Goal: Task Accomplishment & Management: Complete application form

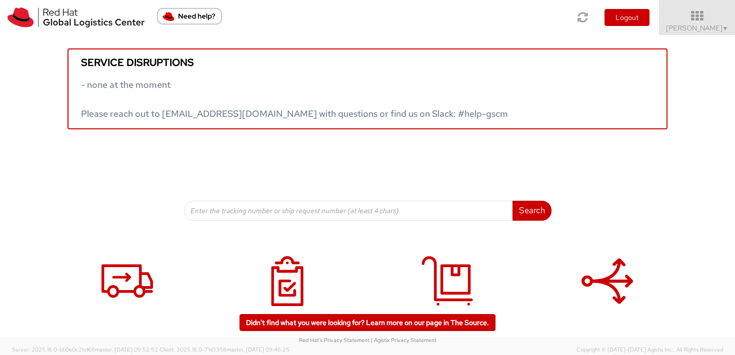
scroll to position [2, 0]
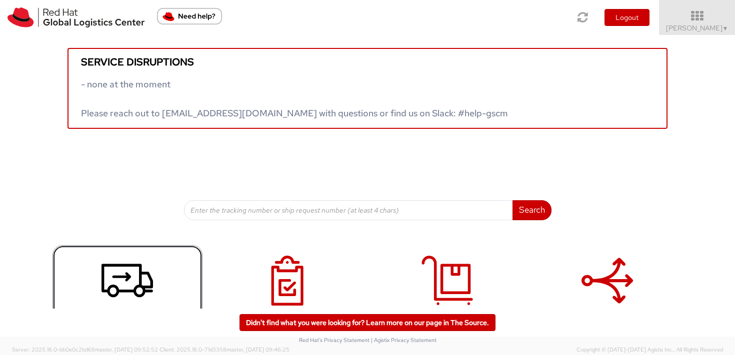
click at [118, 289] on use at bounding box center [126, 280] width 51 height 33
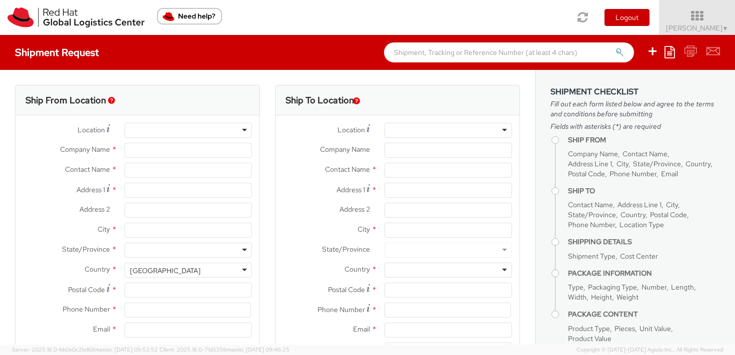
select select "809"
select select
type input "Red Hat Czech s.r.o."
type input "[PERSON_NAME]"
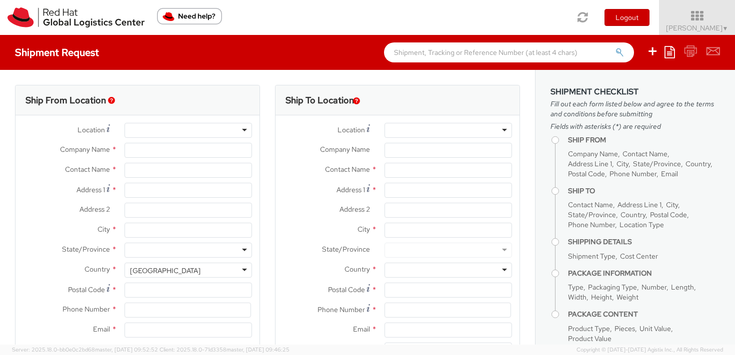
type input "Purkynova 647/111"
type input "BRNO"
type input "621 00"
type input "420 532 294 555"
type input "kpliskov@redhat.com"
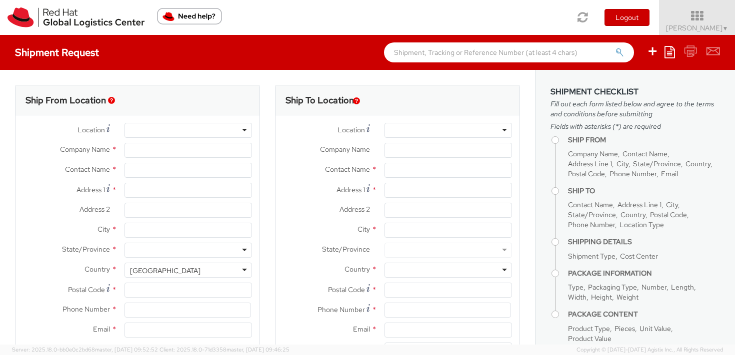
select select "CM"
select select "KGS"
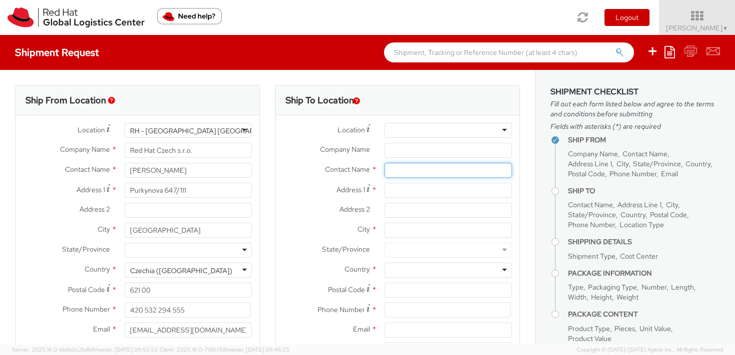
click at [387, 170] on input "text" at bounding box center [447, 170] width 127 height 15
paste input "Nils Koenig"
type input "Nils Koenig"
click at [404, 187] on span "Red Hat" at bounding box center [402, 189] width 25 height 9
type input "Red Hat"
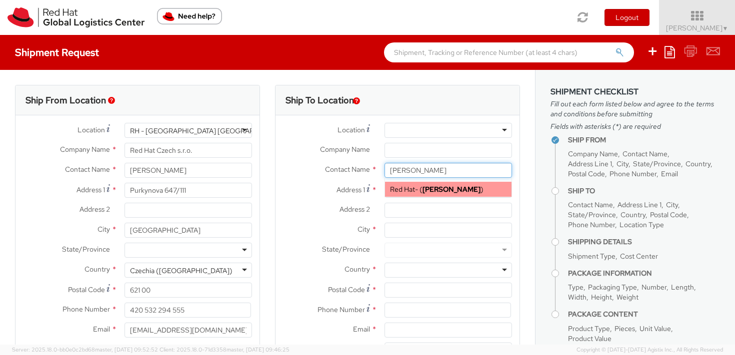
type input "nkoenig@redhat.com"
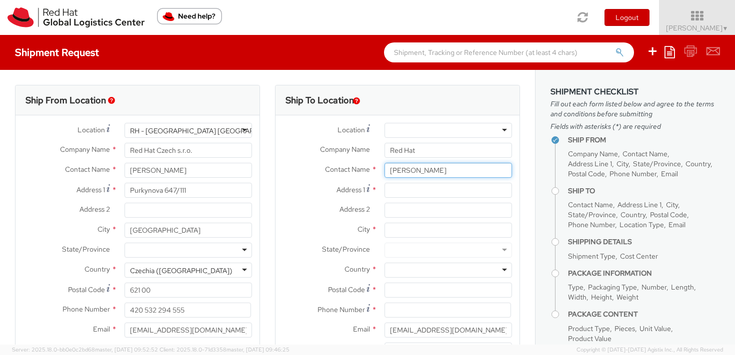
scroll to position [2, 0]
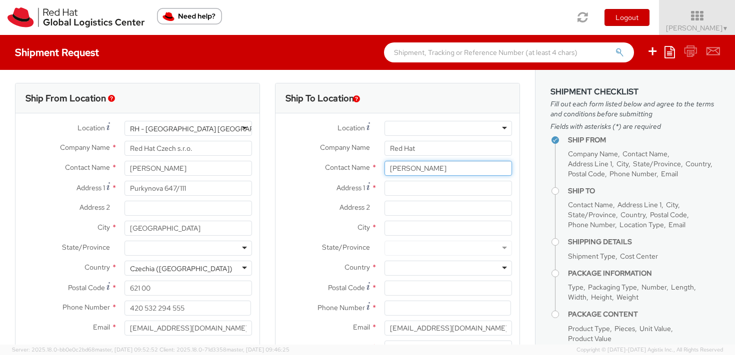
type input "Nils Koenig"
click at [405, 152] on input "Red Hat" at bounding box center [447, 148] width 127 height 15
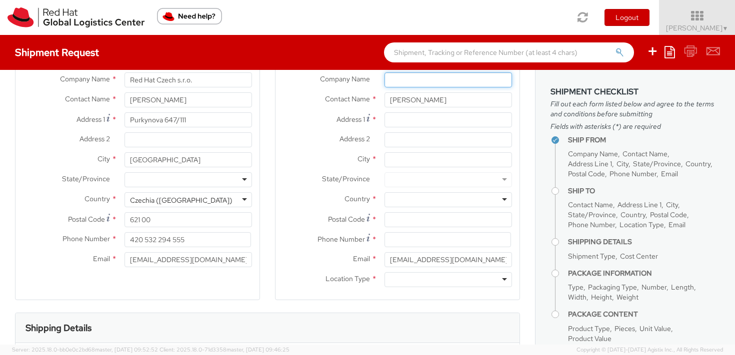
scroll to position [73, 0]
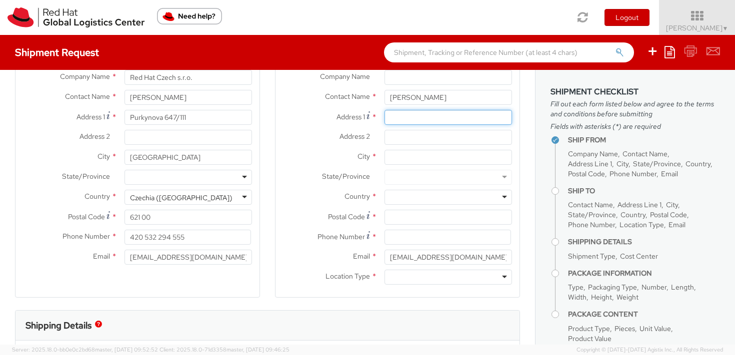
click at [397, 119] on input "Address 1 *" at bounding box center [447, 117] width 127 height 15
paste input "Johanna-Kirchner-Straße 13"
type input "Johanna-Kirchner-Straße 13"
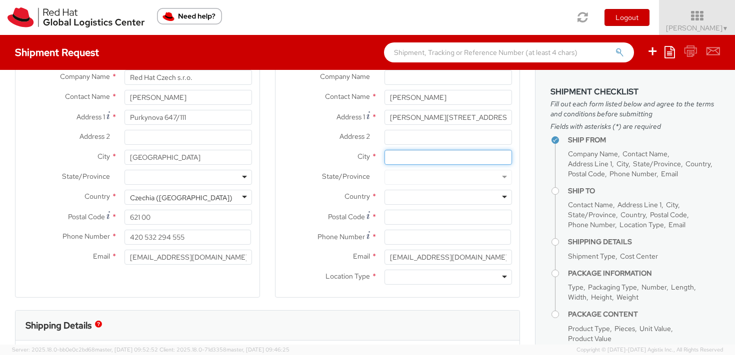
click at [391, 156] on input "City *" at bounding box center [447, 157] width 127 height 15
paste input "76189 Karlsruhe"
click at [407, 157] on input "76189 Karlsruhe" at bounding box center [447, 157] width 127 height 15
click at [407, 158] on input "76189 Karlsruhe" at bounding box center [447, 157] width 127 height 15
click at [405, 159] on input "76189 Karlsruhe" at bounding box center [447, 157] width 127 height 15
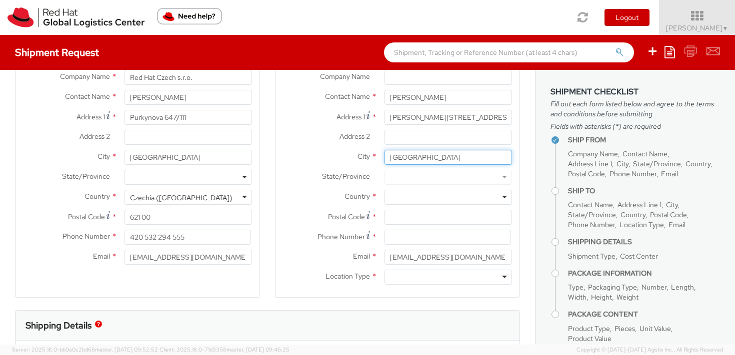
type input "Karlsruhe"
click at [454, 199] on div at bounding box center [447, 197] width 127 height 15
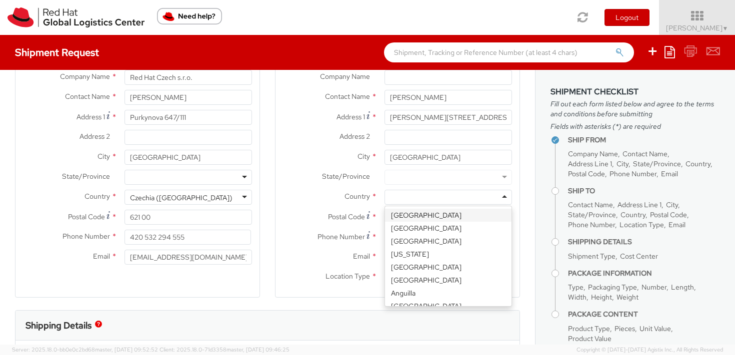
click at [454, 199] on div at bounding box center [447, 197] width 127 height 15
paste input "76189 Karlsruhe"
type input "76189 Karlsruhe"
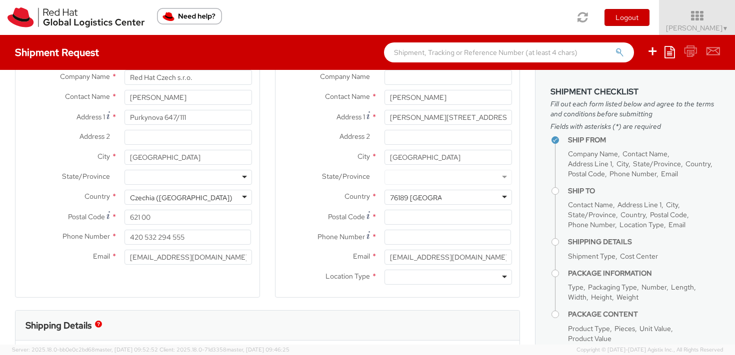
click at [405, 198] on input "select-one" at bounding box center [415, 198] width 51 height 10
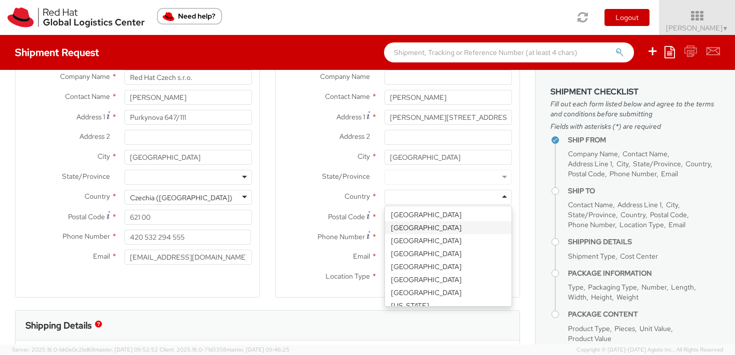
scroll to position [936, 0]
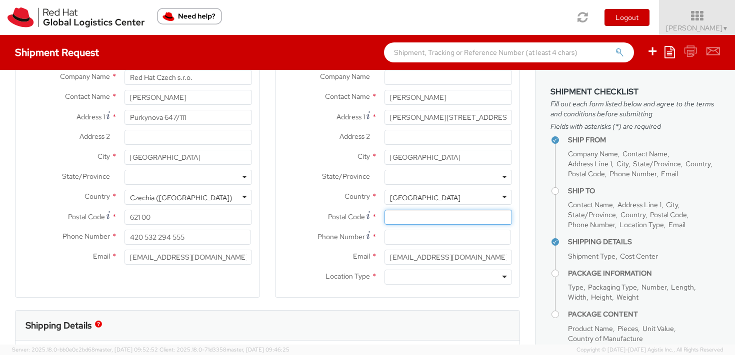
click at [414, 217] on input "Postal Code *" at bounding box center [447, 217] width 127 height 15
paste input "76189 Karlsruhe"
type input "76189"
click at [403, 280] on div at bounding box center [447, 277] width 127 height 15
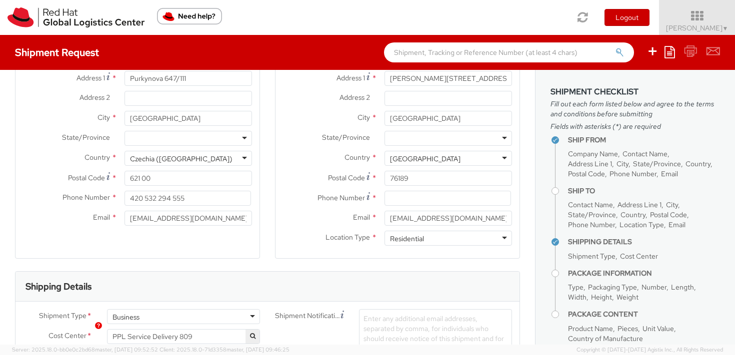
scroll to position [71, 0]
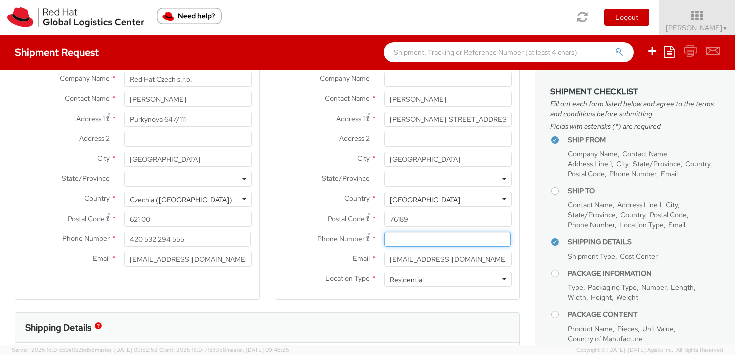
click at [430, 236] on input at bounding box center [447, 239] width 126 height 15
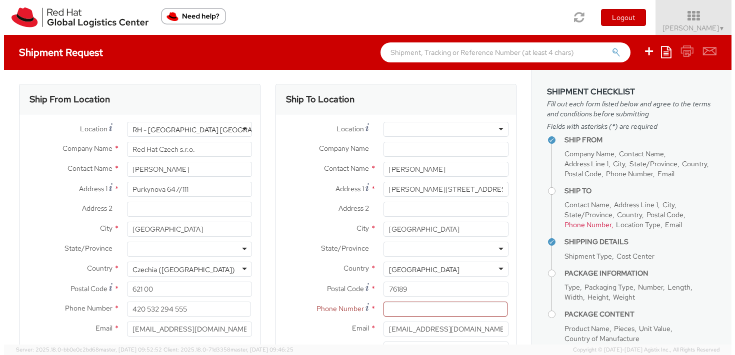
scroll to position [0, 0]
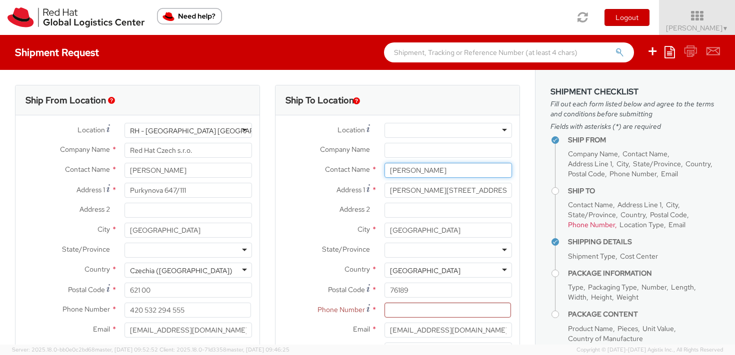
click at [402, 168] on input "Nils Koenig" at bounding box center [447, 170] width 127 height 15
paste input "Luciana Tanzarella"
type input "Luciana Tanzarella"
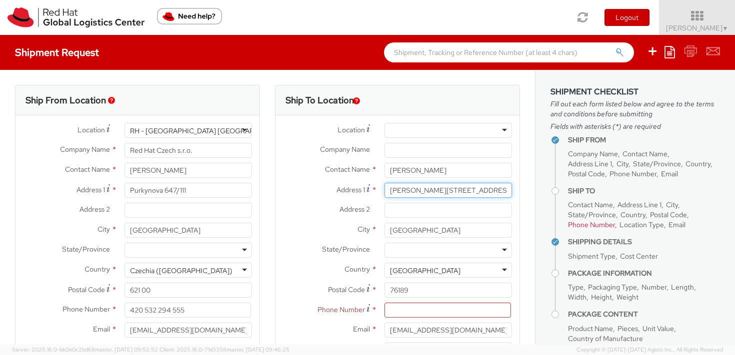
click at [404, 187] on input "Johanna-Kirchner-Straße 13" at bounding box center [447, 190] width 127 height 15
paste input "Guerickestraße 17"
type input "Guerickestraße 17"
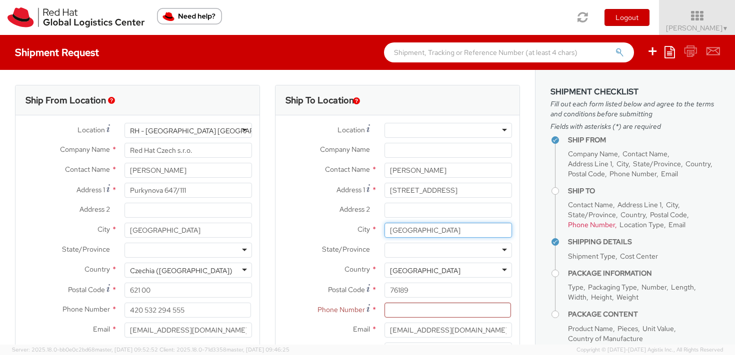
click at [414, 227] on input "Karlsruhe" at bounding box center [447, 230] width 127 height 15
paste input "München"
type input "München"
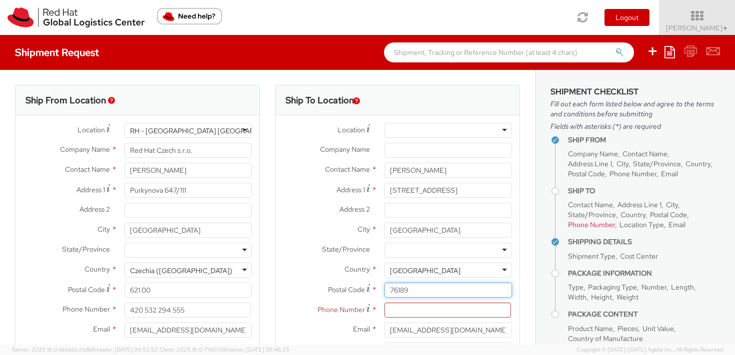
click at [409, 290] on input "76189" at bounding box center [447, 290] width 127 height 15
paste input "80805"
type input "80805"
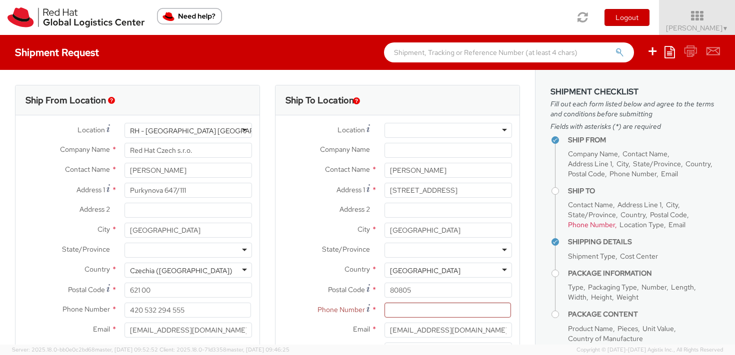
click at [405, 134] on div at bounding box center [447, 130] width 127 height 15
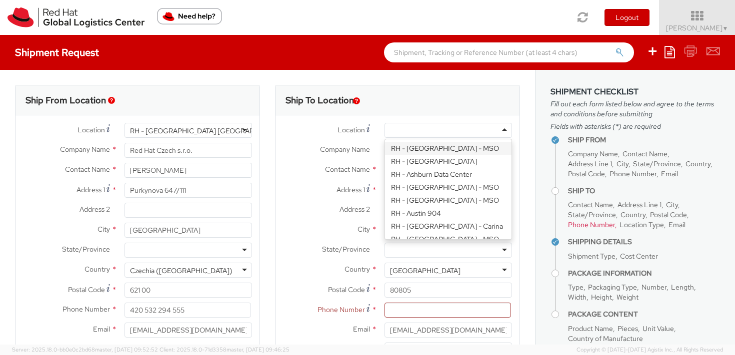
click at [405, 134] on div at bounding box center [447, 130] width 127 height 15
click at [360, 143] on label "Company Name *" at bounding box center [325, 149] width 101 height 13
click at [384, 143] on input "Company Name *" at bounding box center [447, 150] width 127 height 15
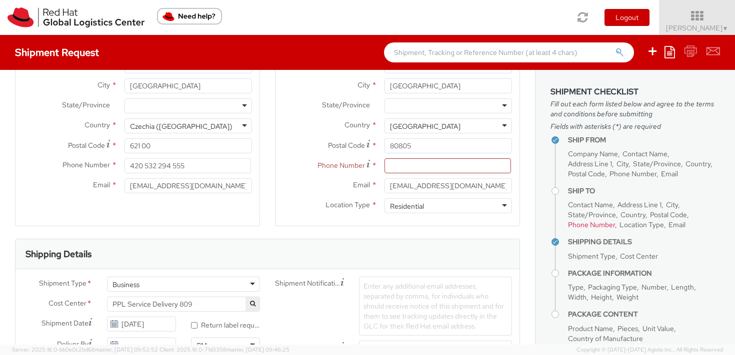
scroll to position [146, 0]
click at [402, 164] on input at bounding box center [447, 164] width 126 height 15
paste input "+49 176 32118303"
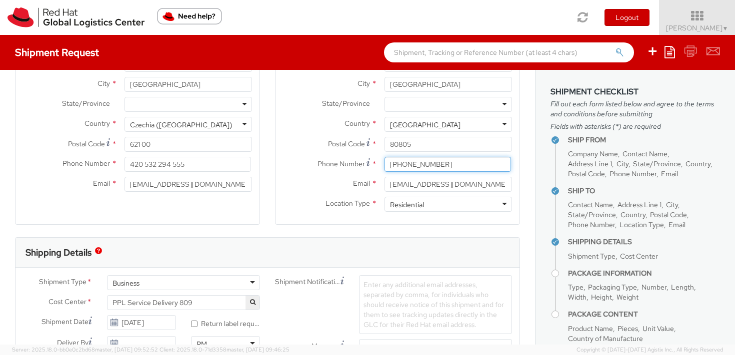
click at [401, 166] on input "+49 176 32118303" at bounding box center [447, 164] width 126 height 15
type input "+4917632118303"
click at [397, 185] on input "nkoenig@redhat.com" at bounding box center [447, 184] width 127 height 15
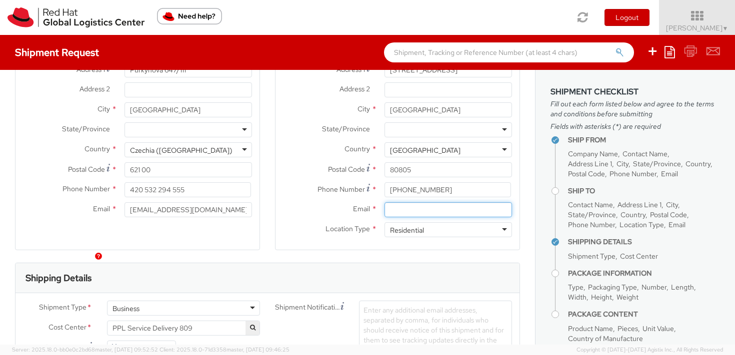
scroll to position [67, 0]
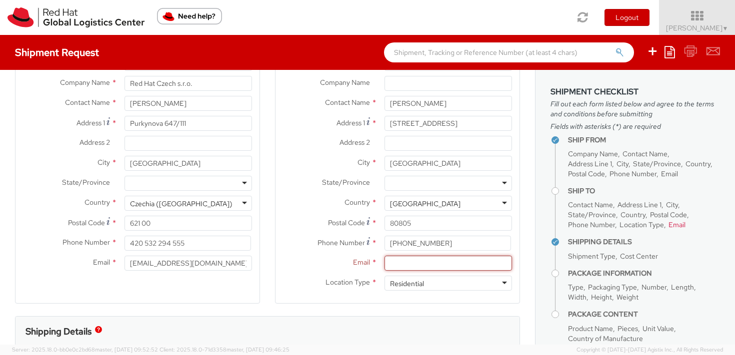
paste input "lucianatanza@gmail.com"
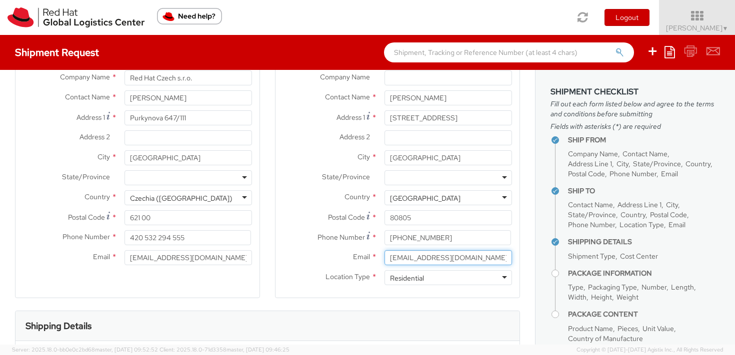
scroll to position [77, 0]
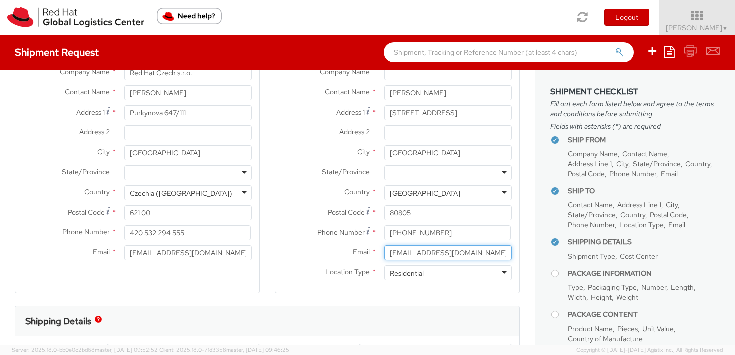
type input "lucianatanza@gmail.com"
click at [309, 255] on label "Email *" at bounding box center [325, 251] width 101 height 13
click at [384, 255] on input "lucianatanza@gmail.com" at bounding box center [447, 252] width 127 height 15
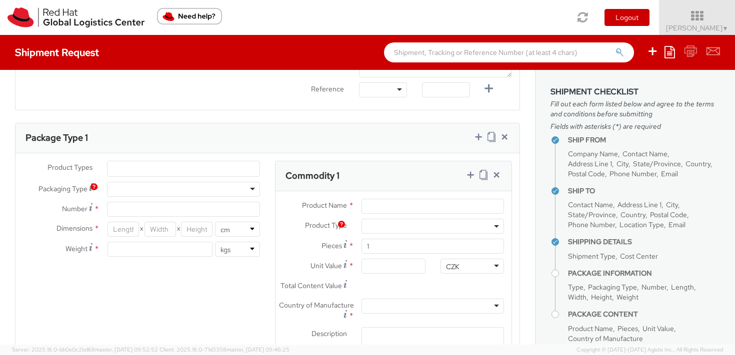
scroll to position [450, 0]
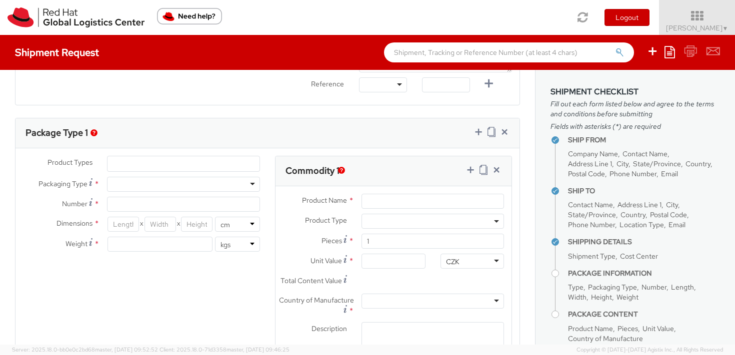
click at [127, 163] on ul at bounding box center [183, 163] width 152 height 15
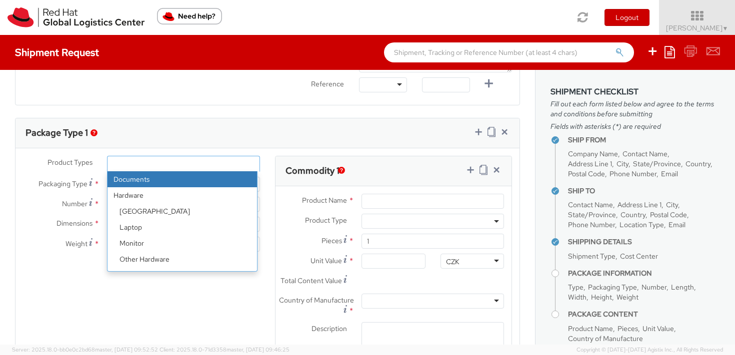
select select "DOCUMENT"
type input "Documents"
select select "DOCUMENT"
type input "1.00"
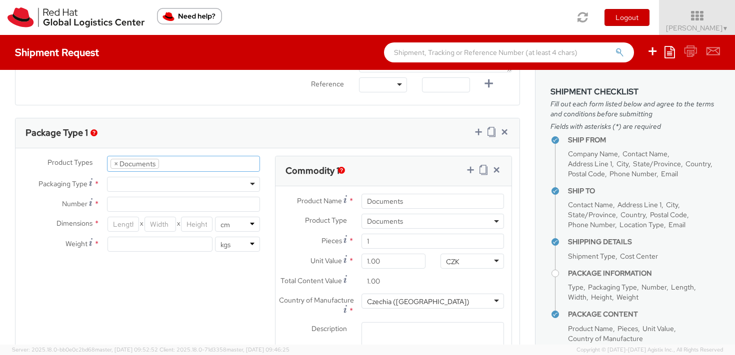
click at [130, 184] on div at bounding box center [183, 184] width 153 height 15
type input "1"
type input "24.13"
type input "31.75"
type input "0.64"
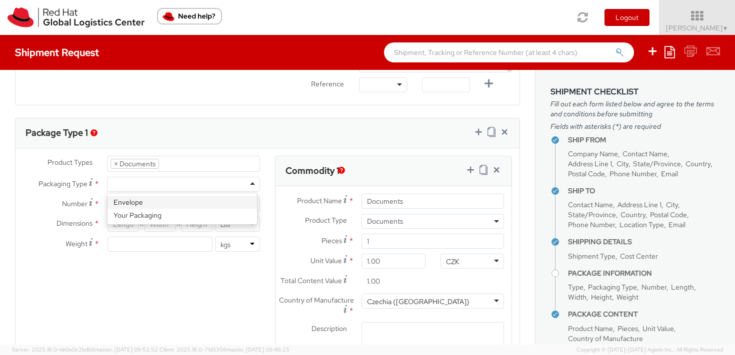
type input "0.5"
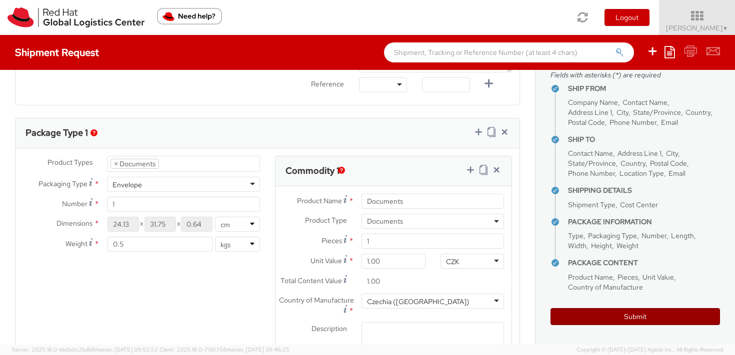
click at [640, 313] on button "Submit" at bounding box center [634, 316] width 169 height 17
type input "Luciana Tanzarella"
